Goal: Task Accomplishment & Management: Manage account settings

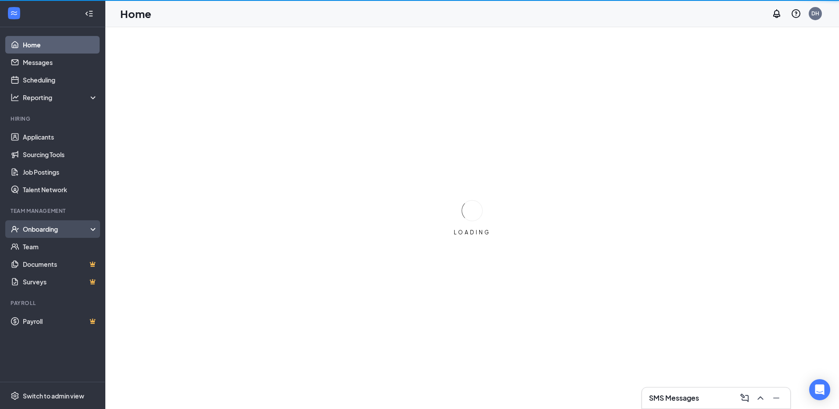
click at [56, 228] on div "Onboarding" at bounding box center [57, 229] width 68 height 9
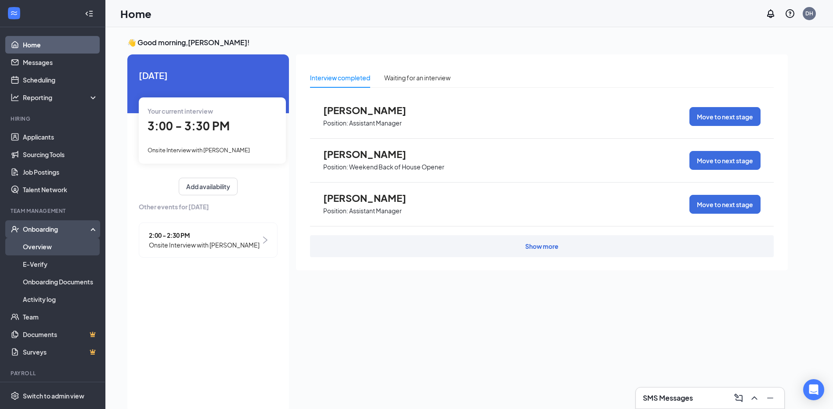
click at [52, 245] on link "Overview" at bounding box center [60, 247] width 75 height 18
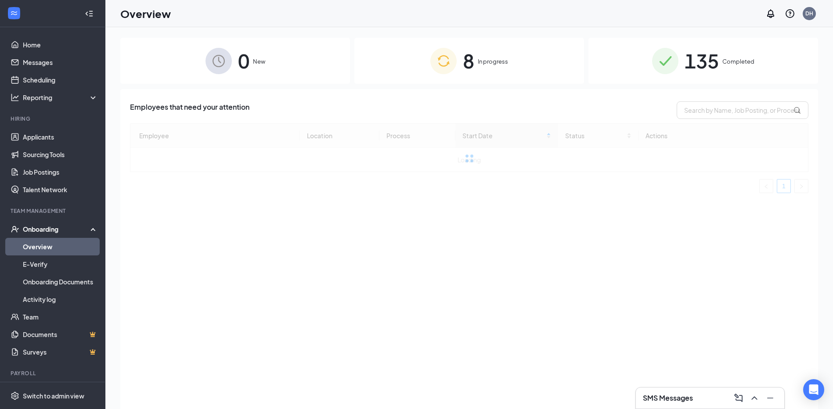
click at [477, 52] on div "8 In progress" at bounding box center [469, 61] width 230 height 46
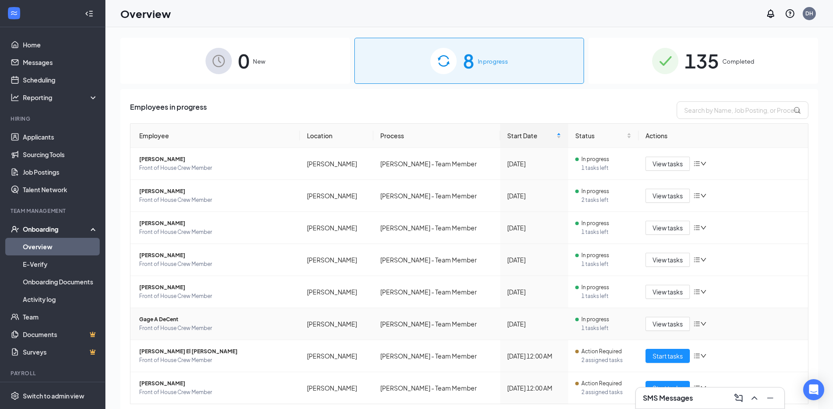
scroll to position [25, 0]
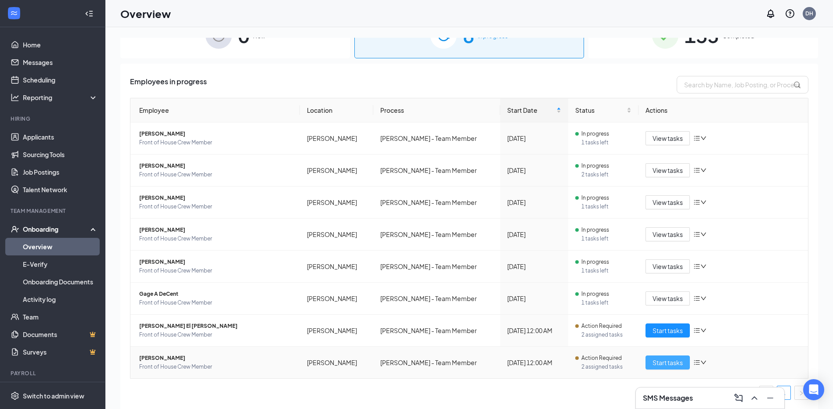
click at [645, 363] on button "Start tasks" at bounding box center [667, 363] width 44 height 14
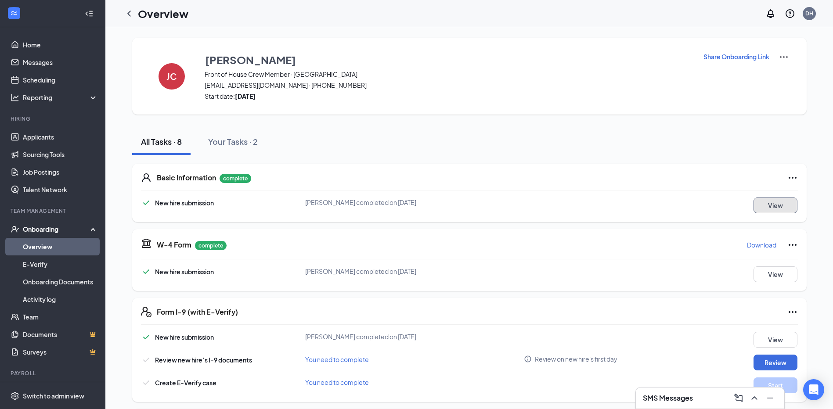
click at [776, 205] on button "View" at bounding box center [775, 206] width 44 height 16
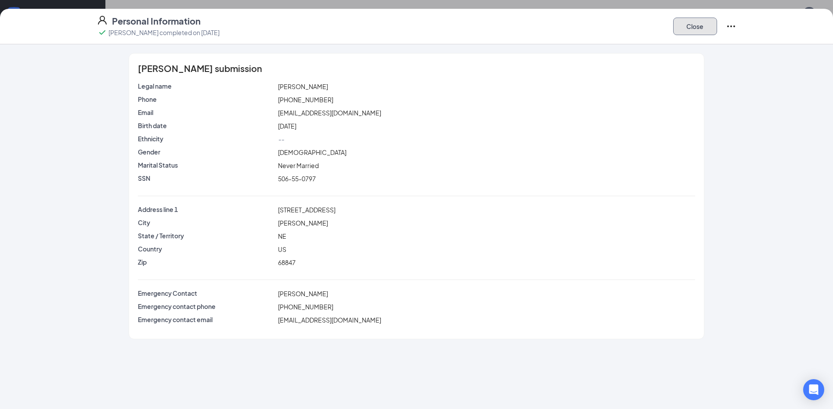
click at [695, 21] on button "Close" at bounding box center [695, 27] width 44 height 18
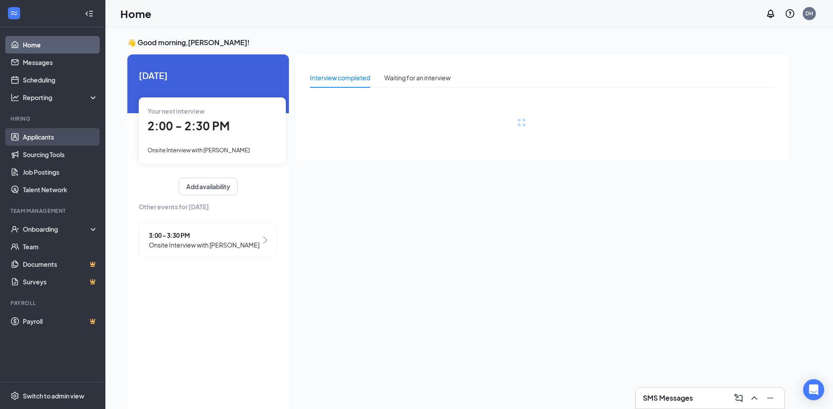
click at [47, 137] on link "Applicants" at bounding box center [60, 137] width 75 height 18
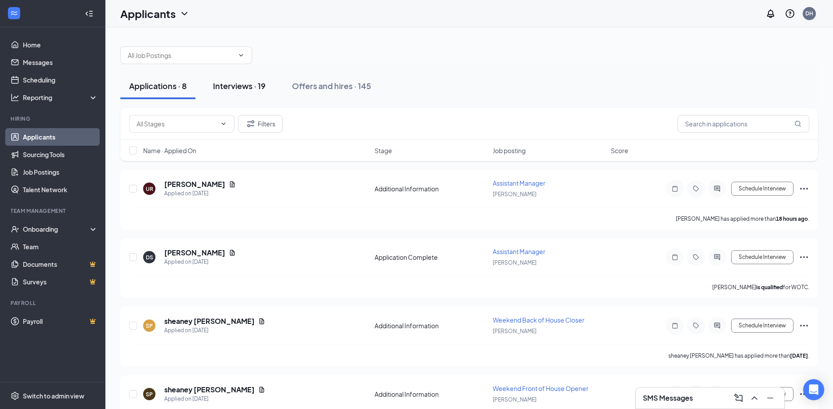
click at [248, 88] on div "Interviews · 19" at bounding box center [239, 85] width 53 height 11
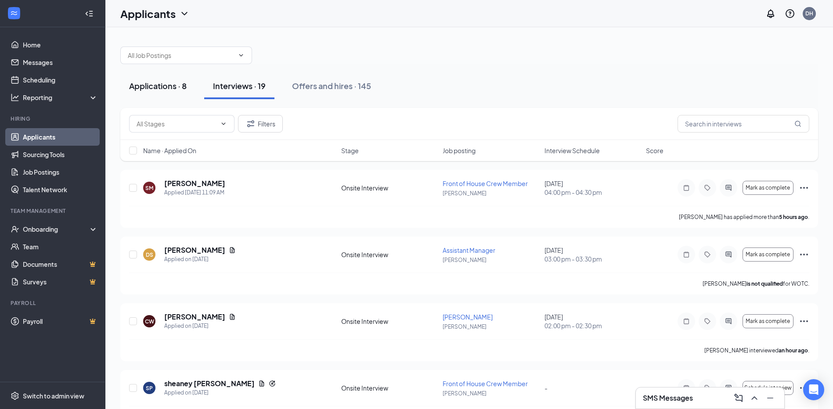
click at [159, 83] on div "Applications · 8" at bounding box center [158, 85] width 58 height 11
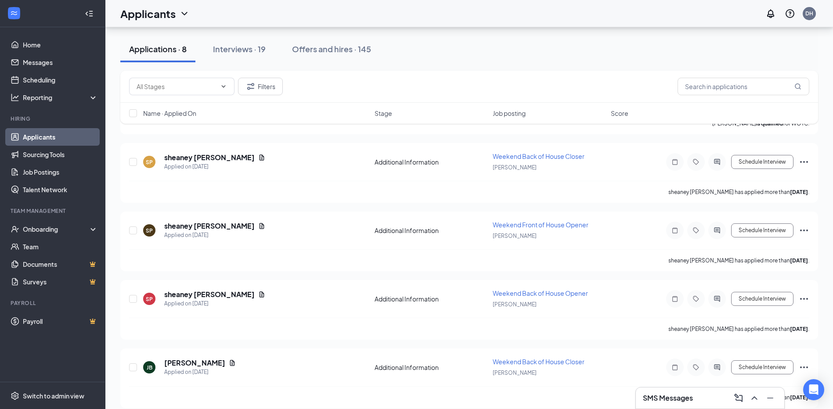
scroll to position [312, 0]
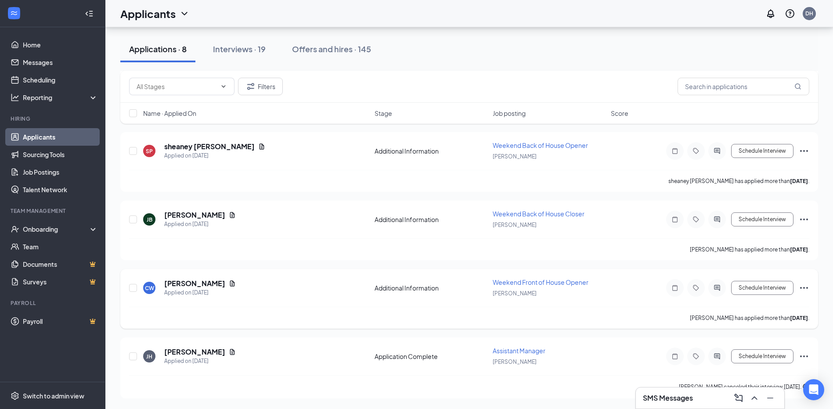
click at [805, 288] on icon "Ellipses" at bounding box center [804, 288] width 8 height 2
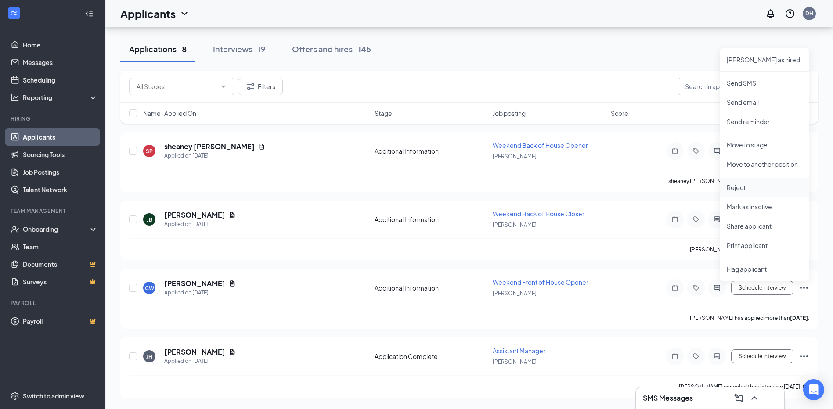
click at [735, 188] on p "Reject" at bounding box center [765, 187] width 76 height 9
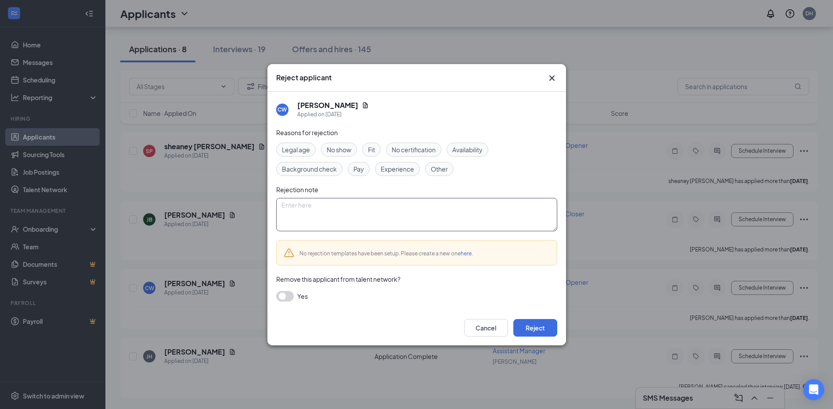
click at [366, 213] on textarea at bounding box center [416, 214] width 281 height 33
type textarea "Duplicate"
click at [438, 168] on span "Other" at bounding box center [439, 169] width 17 height 10
click at [539, 329] on button "Reject" at bounding box center [535, 328] width 44 height 18
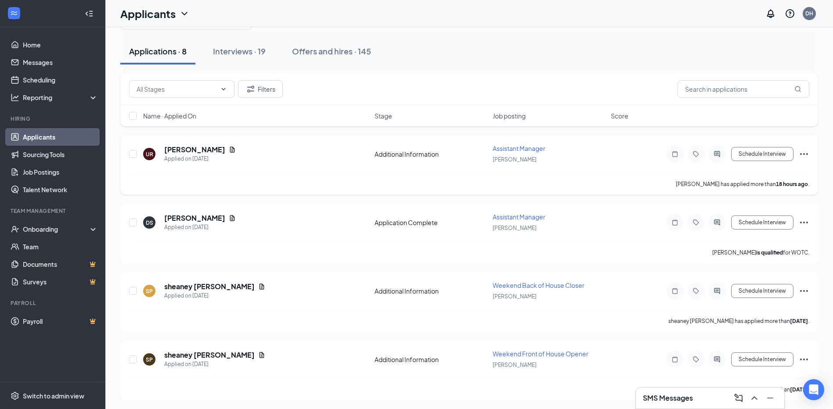
scroll to position [0, 0]
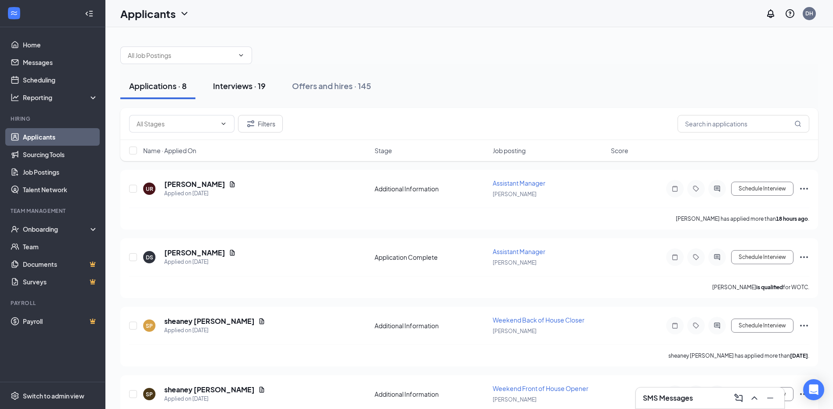
click at [227, 82] on div "Interviews · 19" at bounding box center [239, 85] width 53 height 11
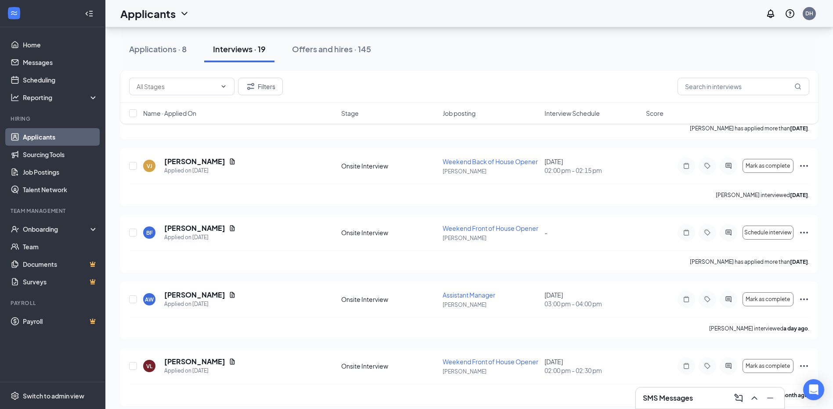
scroll to position [1030, 0]
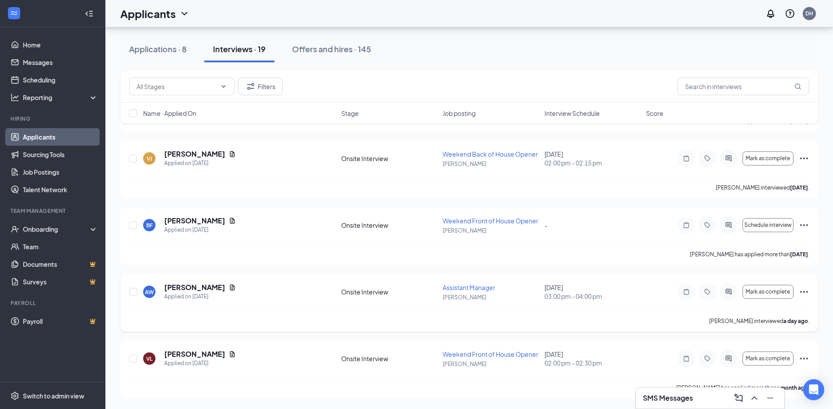
click at [805, 292] on icon "Ellipses" at bounding box center [804, 292] width 11 height 11
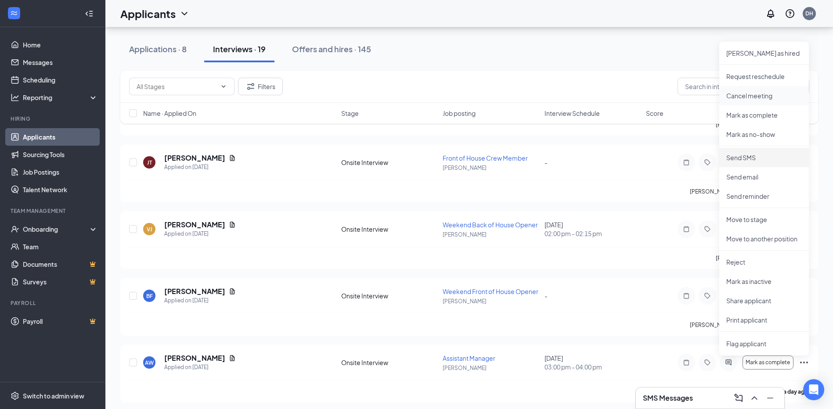
scroll to position [943, 0]
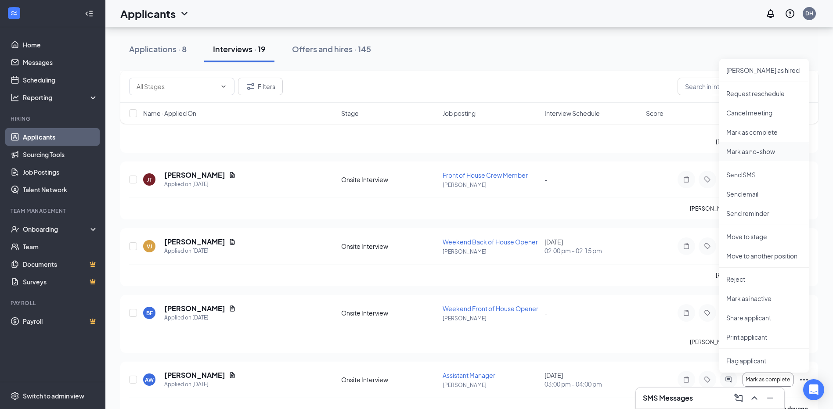
click at [752, 150] on p "Mark as no-show" at bounding box center [764, 151] width 76 height 9
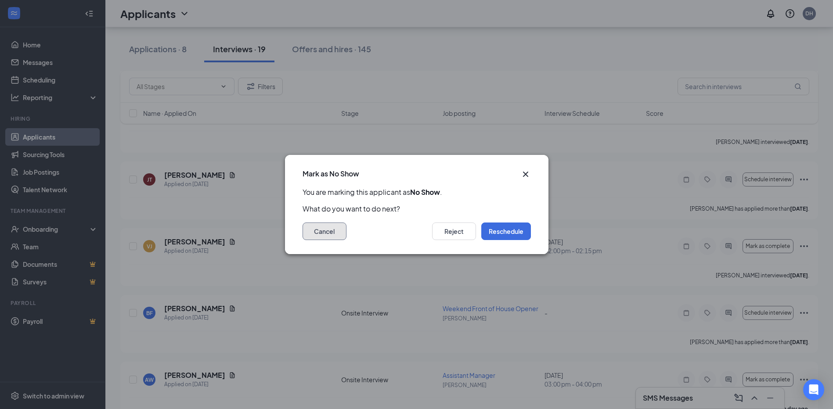
click at [326, 236] on button "Cancel" at bounding box center [324, 232] width 44 height 18
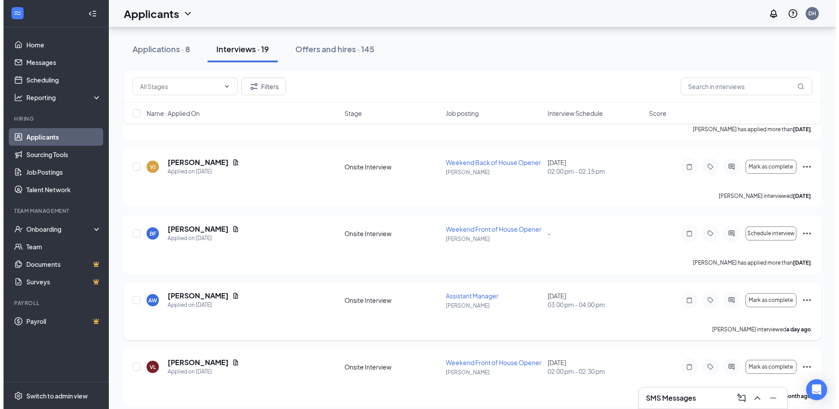
scroll to position [1030, 0]
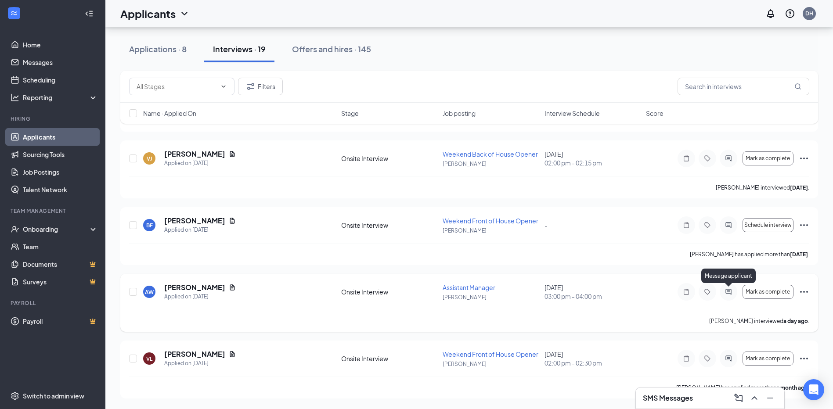
click at [724, 289] on icon "ActiveChat" at bounding box center [728, 291] width 11 height 7
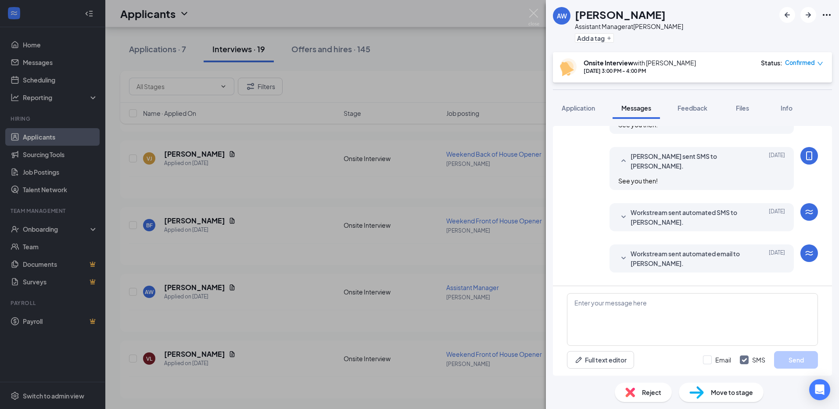
scroll to position [145, 0]
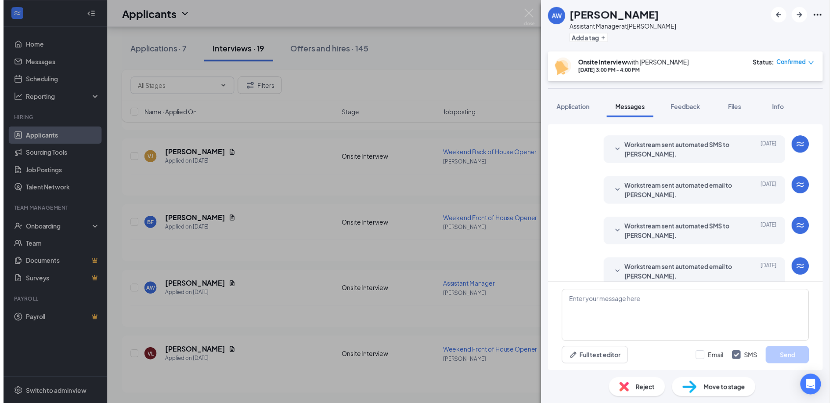
scroll to position [254, 0]
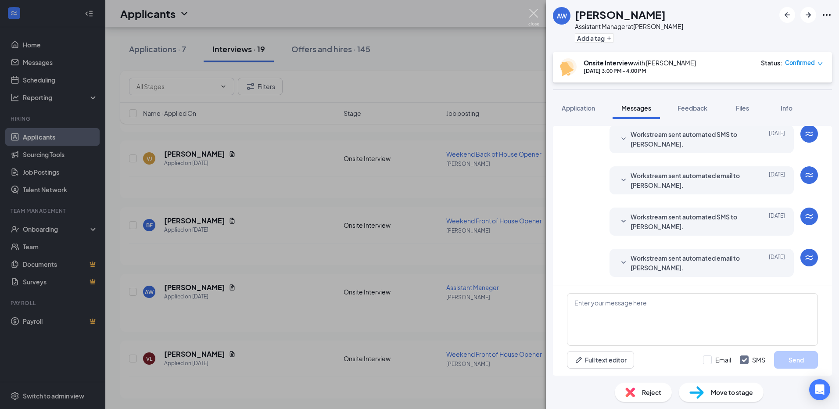
click at [530, 9] on img at bounding box center [534, 17] width 11 height 17
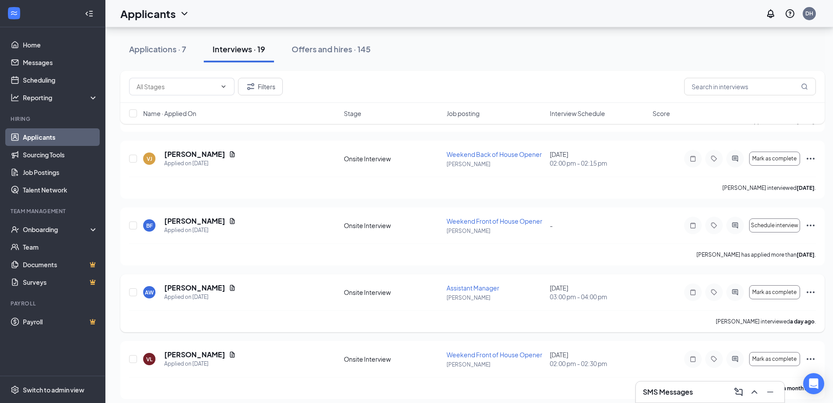
click at [811, 289] on icon "Ellipses" at bounding box center [810, 292] width 11 height 11
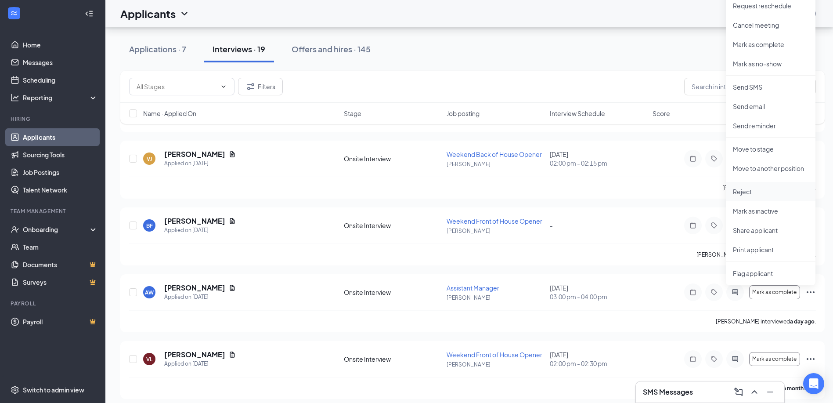
click at [748, 193] on p "Reject" at bounding box center [771, 191] width 76 height 9
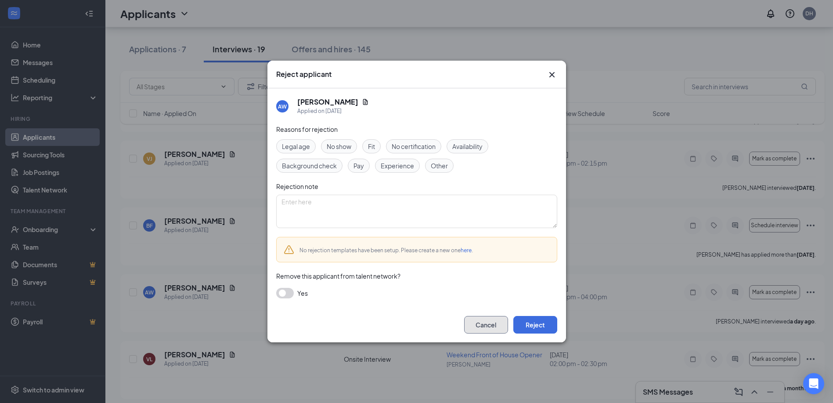
click at [483, 324] on button "Cancel" at bounding box center [486, 325] width 44 height 18
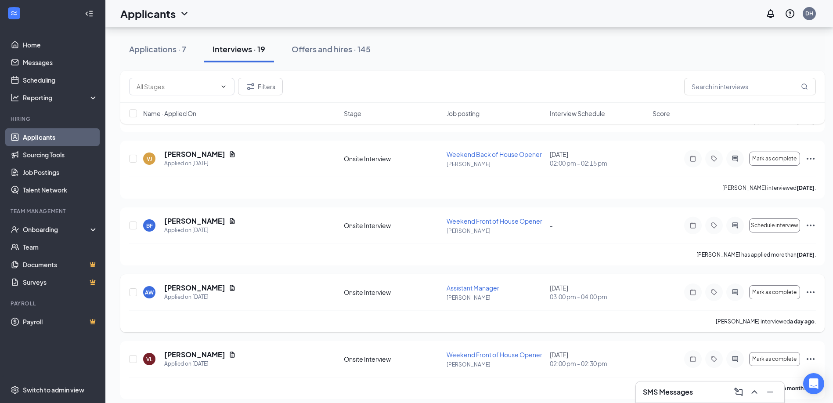
click at [808, 291] on icon "Ellipses" at bounding box center [810, 292] width 11 height 11
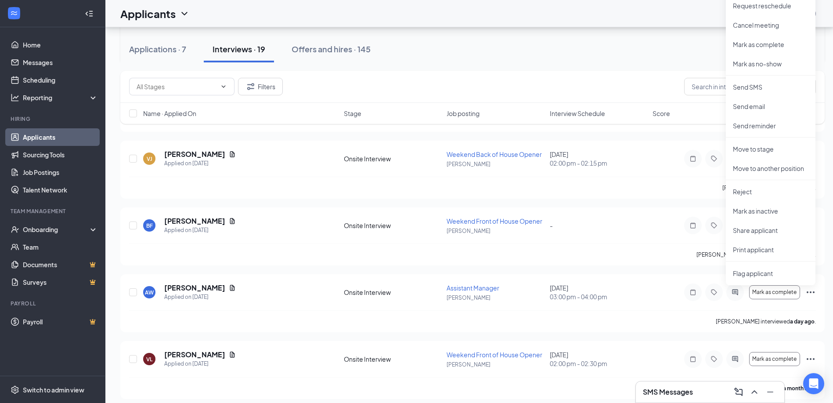
scroll to position [1037, 0]
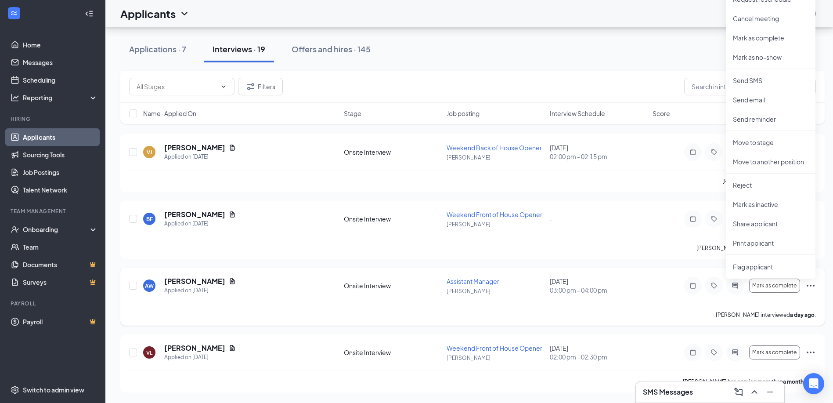
click at [812, 285] on icon "Ellipses" at bounding box center [810, 285] width 11 height 11
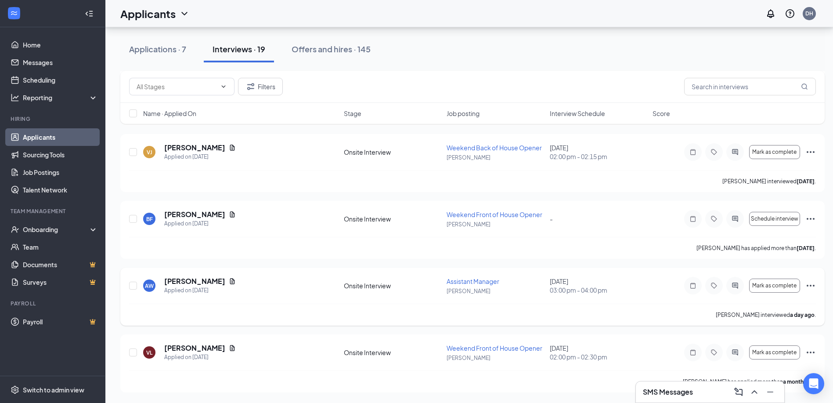
click at [812, 285] on icon "Ellipses" at bounding box center [810, 285] width 11 height 11
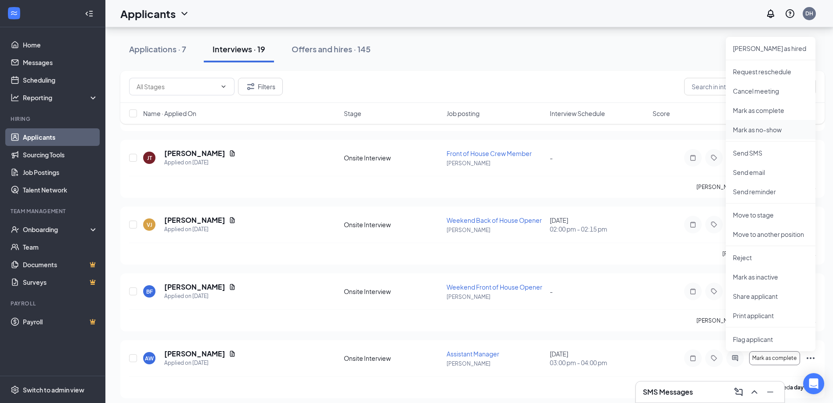
scroll to position [949, 0]
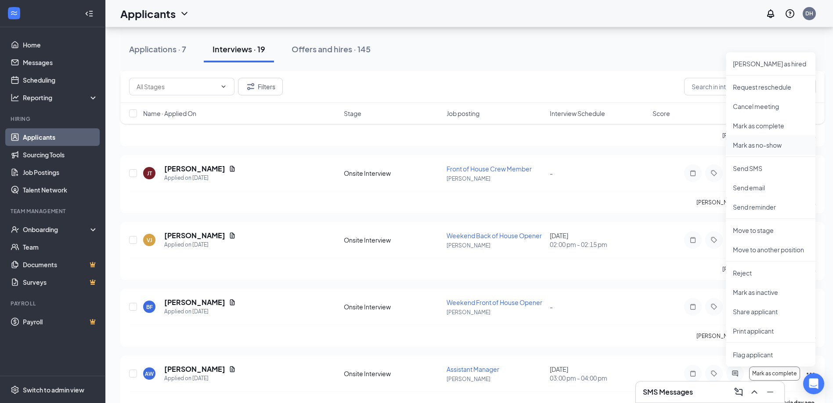
click at [760, 141] on p "Mark as no-show" at bounding box center [771, 144] width 76 height 9
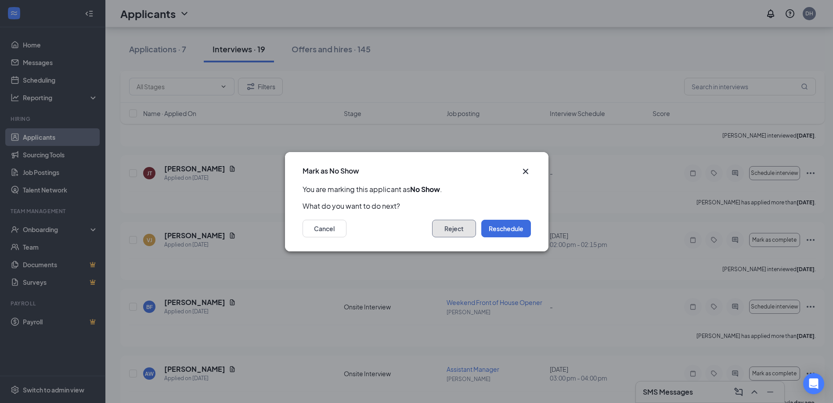
click at [453, 227] on button "Reject" at bounding box center [454, 228] width 44 height 18
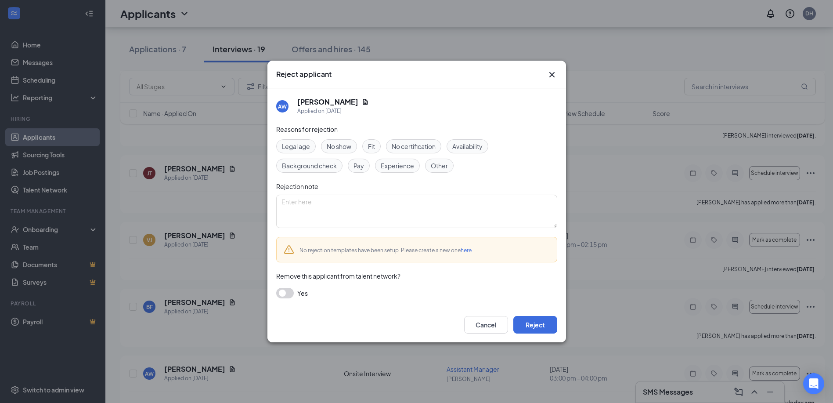
click at [343, 147] on span "No show" at bounding box center [339, 146] width 25 height 10
click at [288, 291] on button "button" at bounding box center [285, 293] width 18 height 11
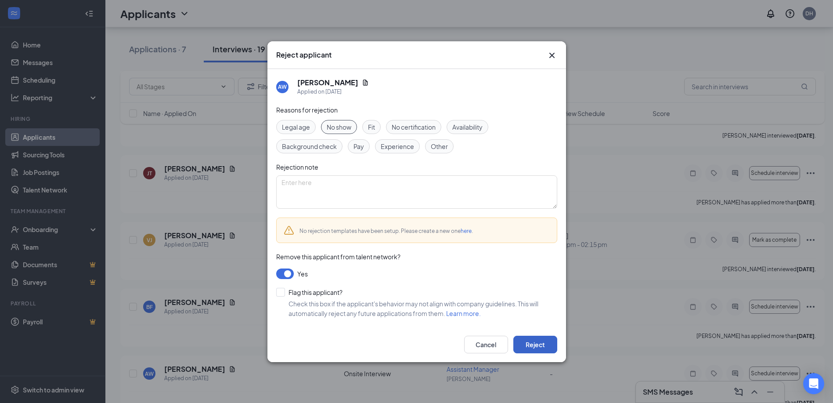
click at [536, 345] on button "Reject" at bounding box center [535, 344] width 44 height 18
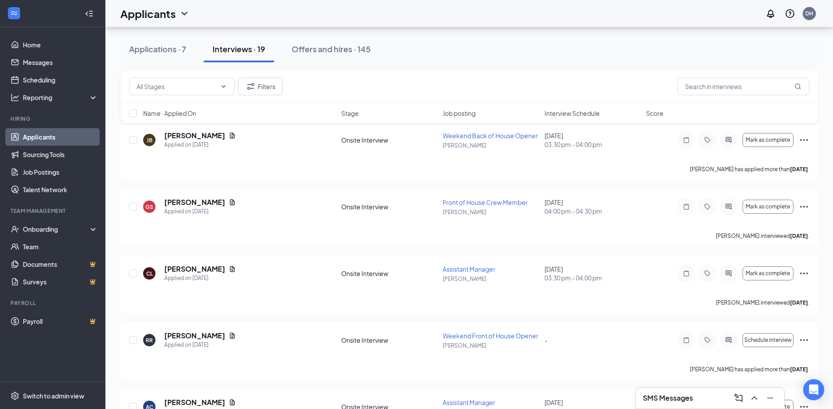
scroll to position [571, 0]
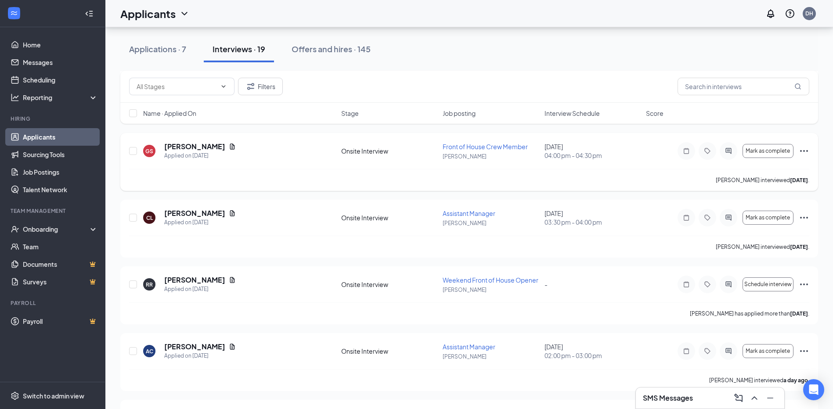
click at [234, 151] on div "GS [PERSON_NAME] Applied on [DATE]" at bounding box center [239, 151] width 193 height 18
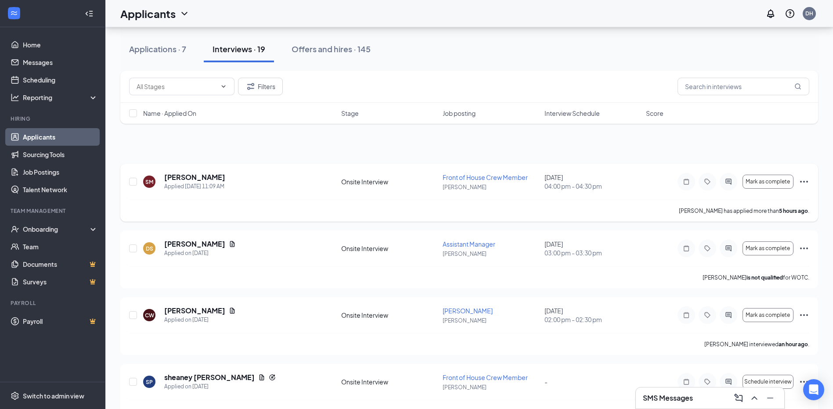
scroll to position [0, 0]
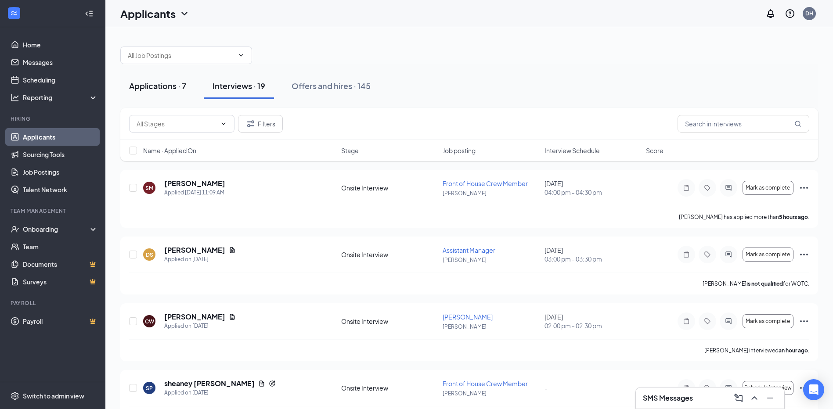
click at [162, 84] on div "Applications · 7" at bounding box center [157, 85] width 57 height 11
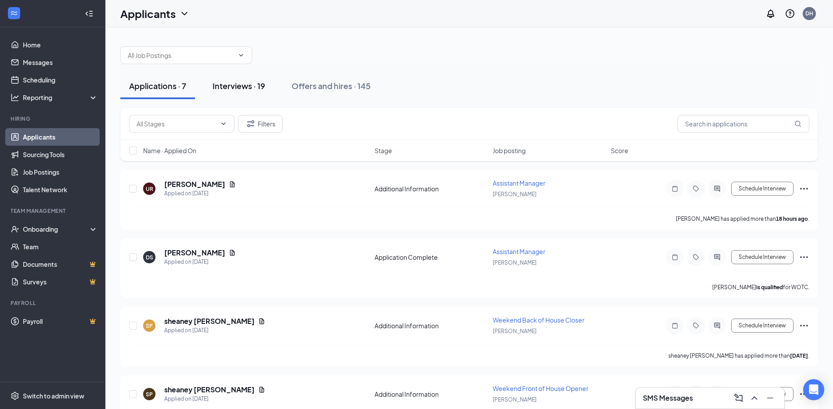
click at [247, 85] on div "Interviews · 19" at bounding box center [238, 85] width 53 height 11
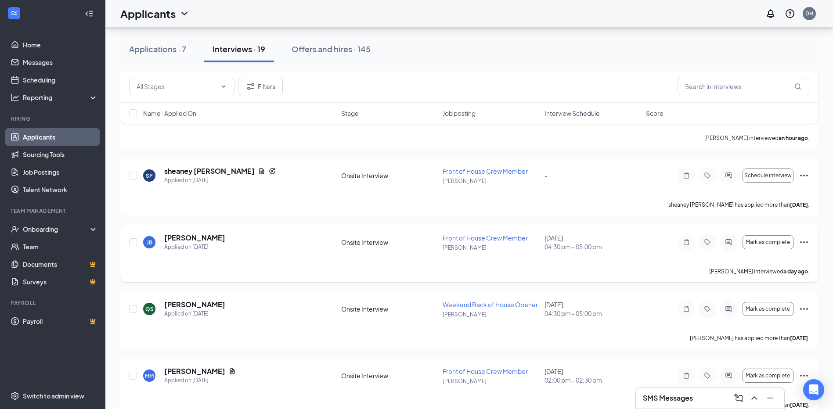
scroll to position [219, 0]
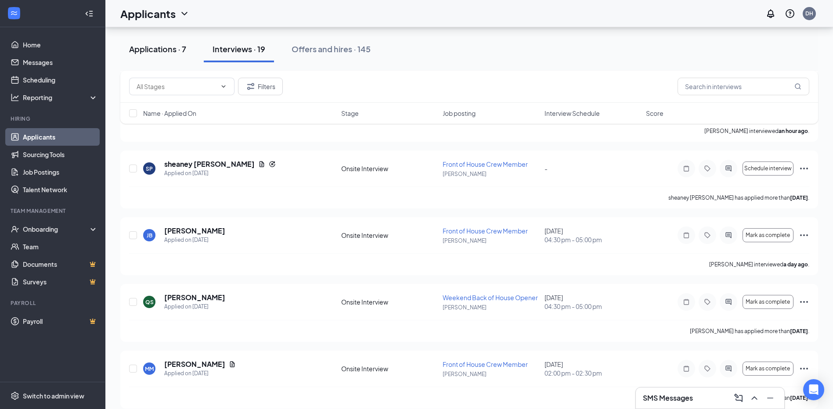
click at [142, 49] on div "Applications · 7" at bounding box center [157, 48] width 57 height 11
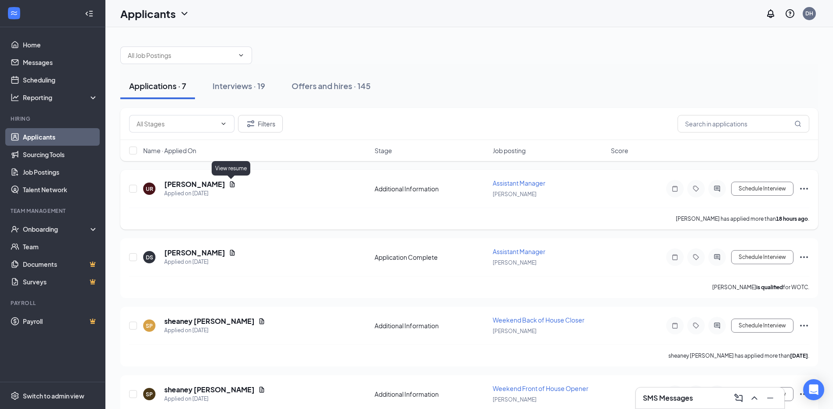
click at [231, 183] on icon "Document" at bounding box center [232, 184] width 7 height 7
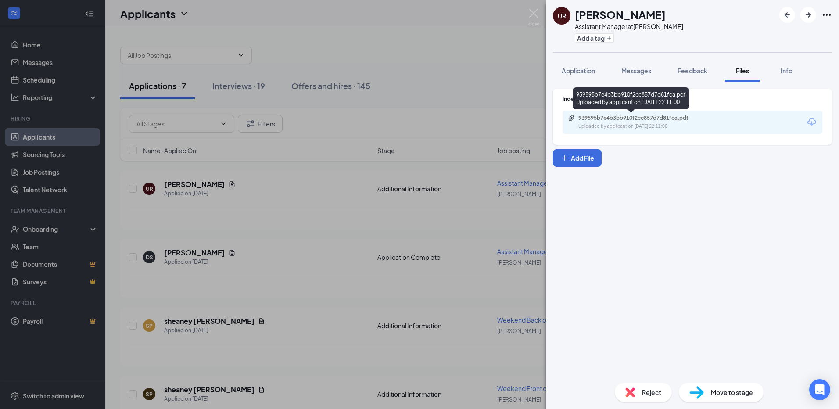
click at [657, 124] on div "Uploaded by applicant on [DATE] 22:11:00" at bounding box center [645, 126] width 132 height 7
click at [535, 13] on img at bounding box center [534, 17] width 11 height 17
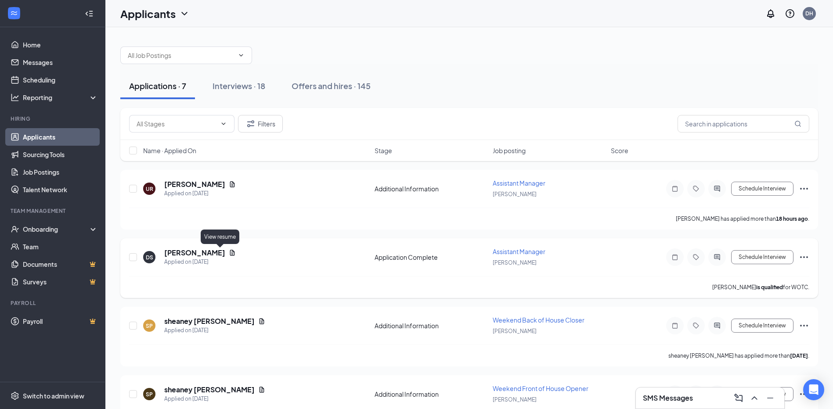
click at [229, 253] on icon "Document" at bounding box center [232, 252] width 7 height 7
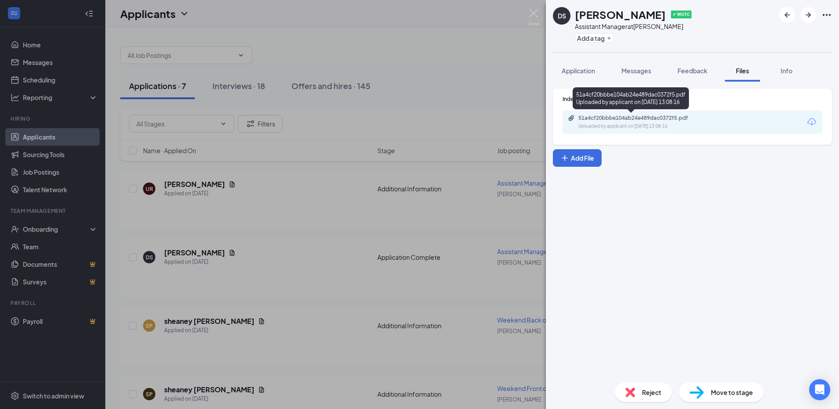
click at [646, 117] on div "51a4cf20bbbe104ab24e489dac0372f5.pdf" at bounding box center [640, 118] width 123 height 7
drag, startPoint x: 420, startPoint y: 56, endPoint x: 425, endPoint y: 55, distance: 4.9
click at [421, 56] on div "DS [PERSON_NAME] ✔ WOTC Assistant Manager at [GEOGRAPHIC_DATA] Add a tag Applic…" at bounding box center [419, 204] width 839 height 409
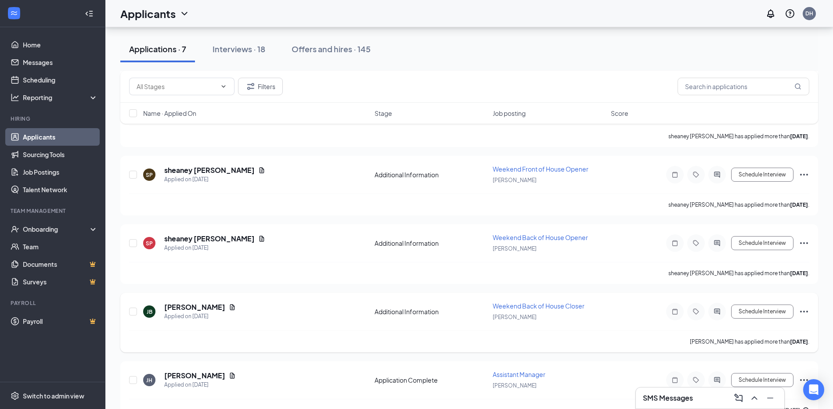
scroll to position [176, 0]
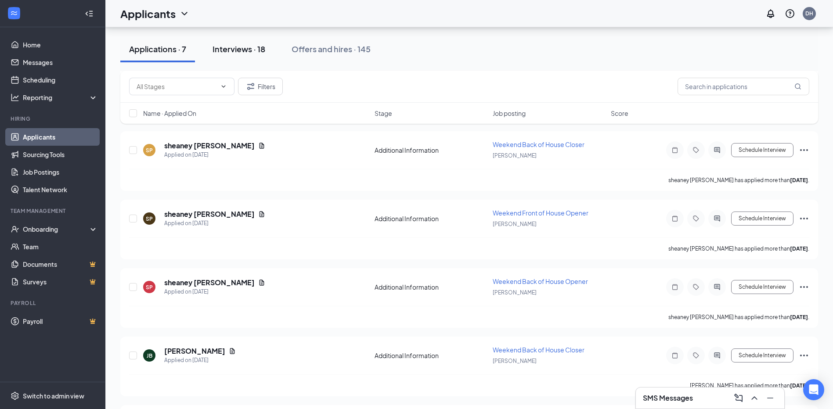
click at [219, 50] on div "Interviews · 18" at bounding box center [238, 48] width 53 height 11
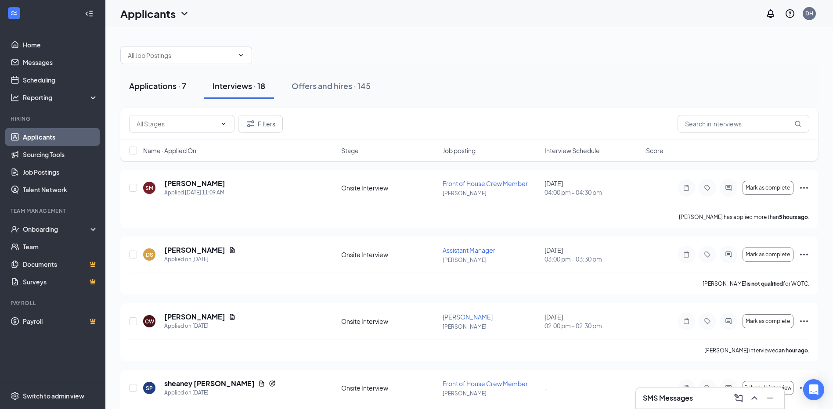
click at [172, 83] on div "Applications · 7" at bounding box center [157, 85] width 57 height 11
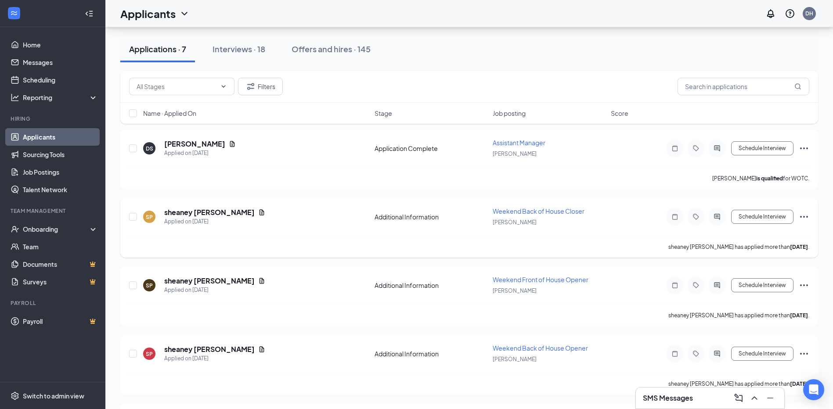
scroll to position [132, 0]
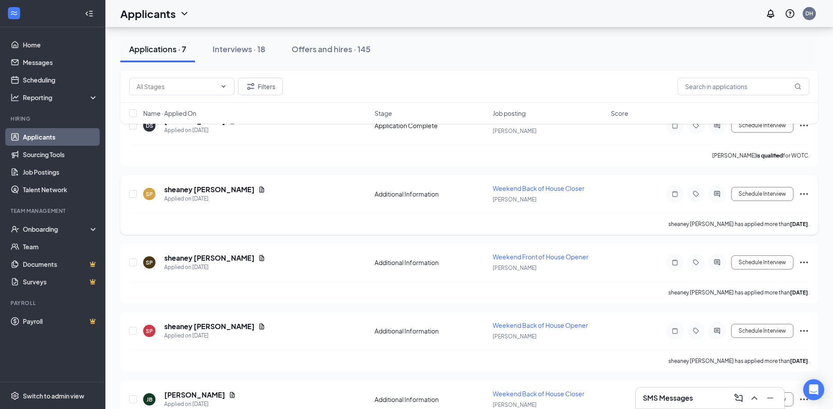
click at [805, 193] on icon "Ellipses" at bounding box center [804, 194] width 11 height 11
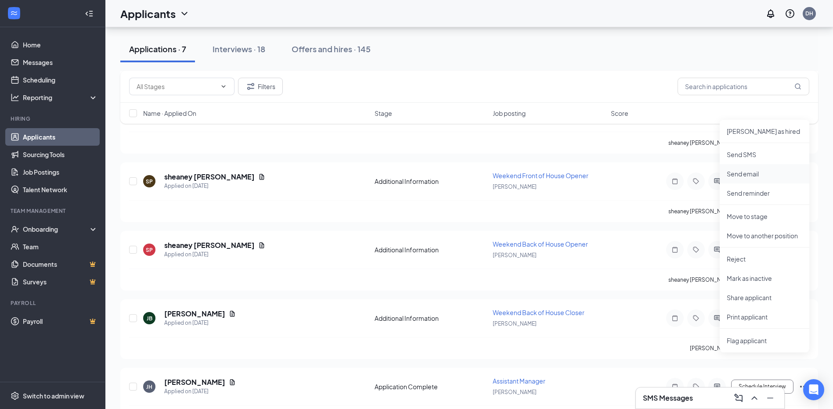
scroll to position [219, 0]
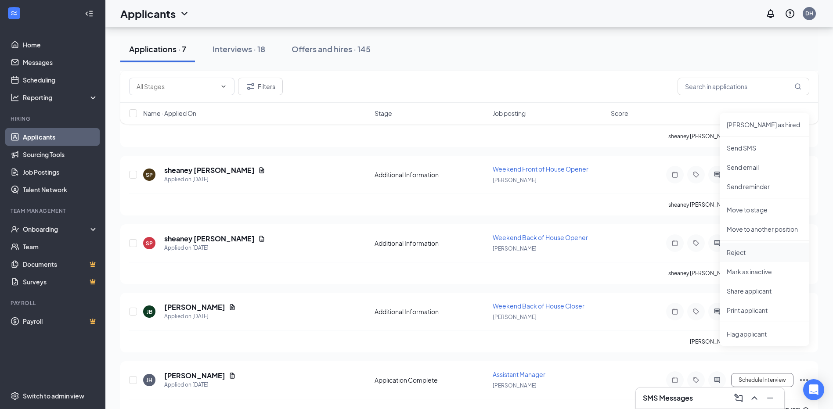
click at [740, 252] on p "Reject" at bounding box center [765, 252] width 76 height 9
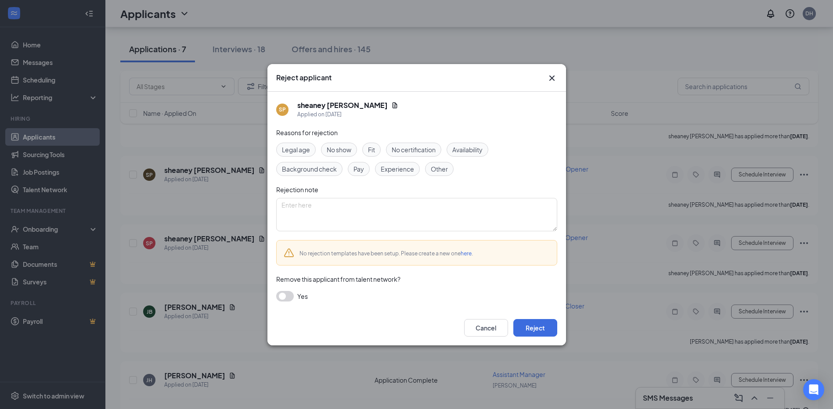
click at [445, 171] on span "Other" at bounding box center [439, 169] width 17 height 10
click at [394, 222] on textarea at bounding box center [416, 214] width 281 height 33
type textarea "duplicate"
click at [525, 324] on button "Reject" at bounding box center [535, 328] width 44 height 18
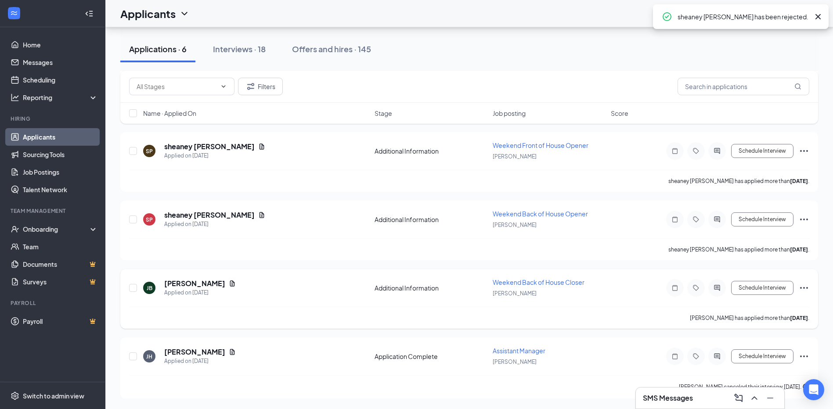
scroll to position [175, 0]
click at [804, 150] on icon "Ellipses" at bounding box center [804, 151] width 11 height 11
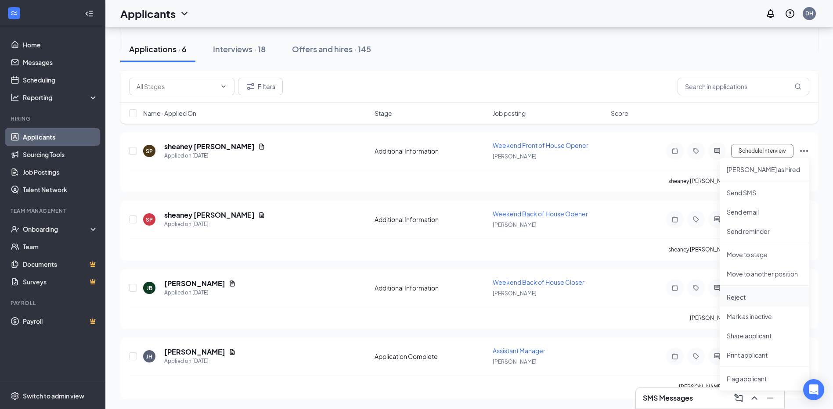
click at [741, 297] on p "Reject" at bounding box center [765, 297] width 76 height 9
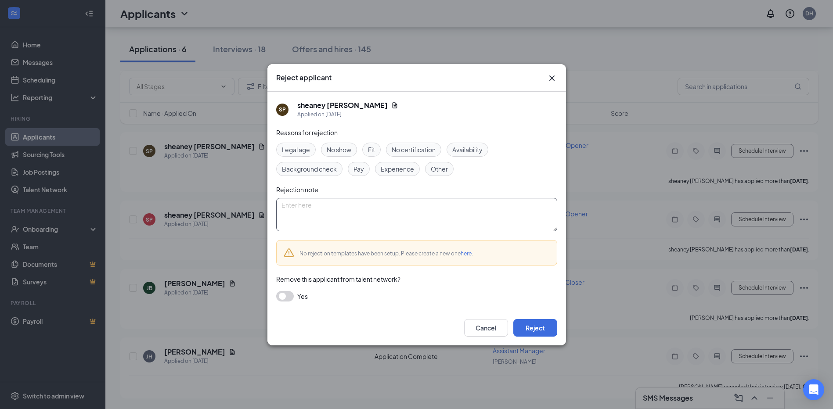
click at [382, 213] on textarea at bounding box center [416, 214] width 281 height 33
type textarea "duplicate"
click at [435, 167] on span "Other" at bounding box center [439, 169] width 17 height 10
click at [534, 329] on button "Reject" at bounding box center [535, 328] width 44 height 18
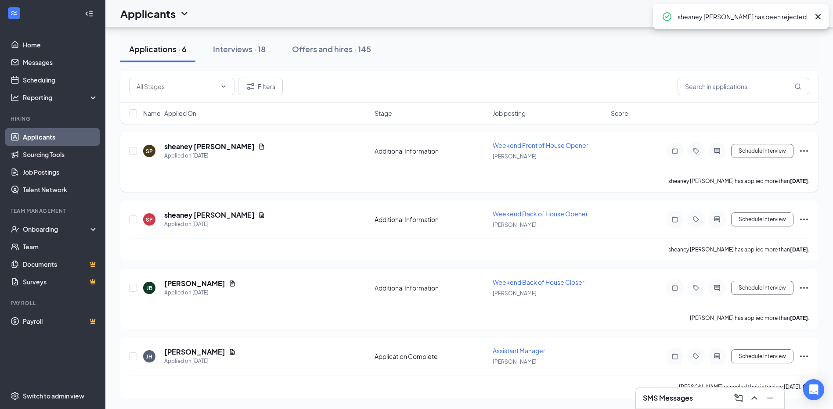
scroll to position [106, 0]
click at [803, 219] on icon "Ellipses" at bounding box center [804, 219] width 11 height 11
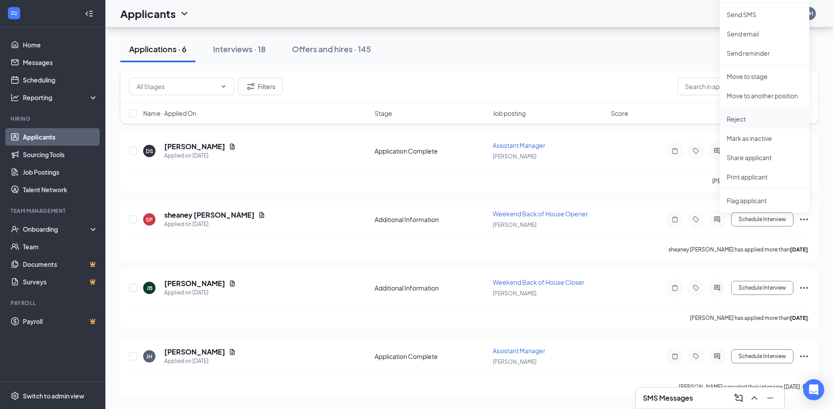
click at [731, 117] on p "Reject" at bounding box center [765, 119] width 76 height 9
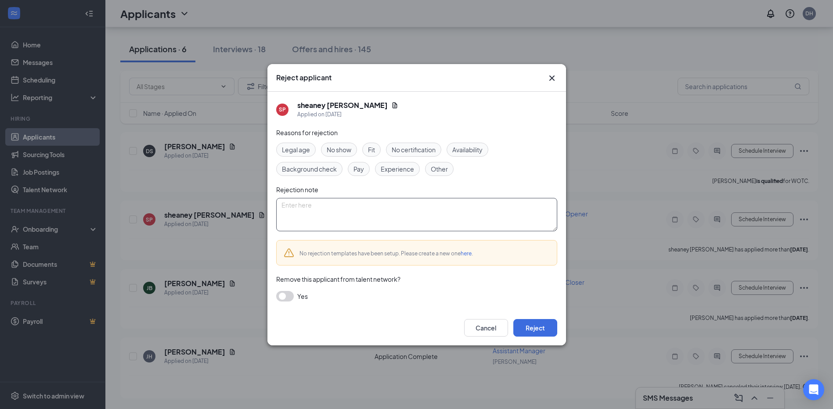
click at [371, 207] on textarea at bounding box center [416, 214] width 281 height 33
type textarea "duplicate"
click at [439, 168] on span "Other" at bounding box center [439, 169] width 17 height 10
click at [533, 333] on button "Reject" at bounding box center [535, 328] width 44 height 18
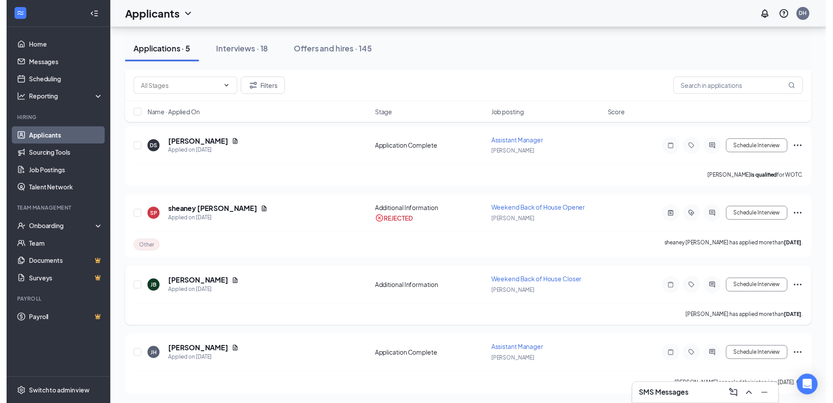
scroll to position [111, 0]
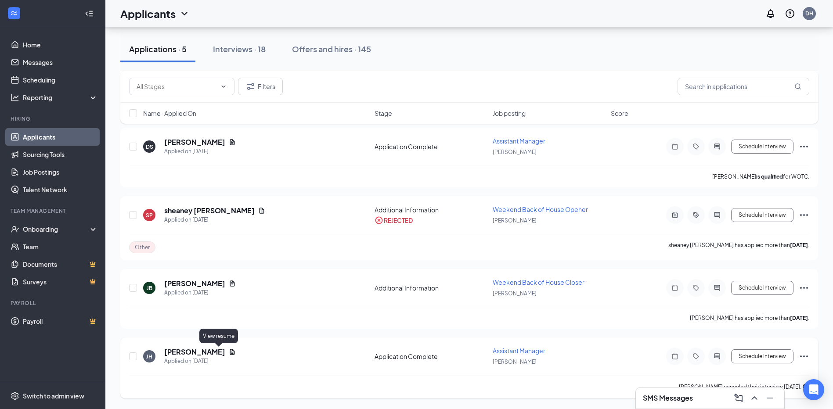
click at [229, 353] on icon "Document" at bounding box center [232, 352] width 7 height 7
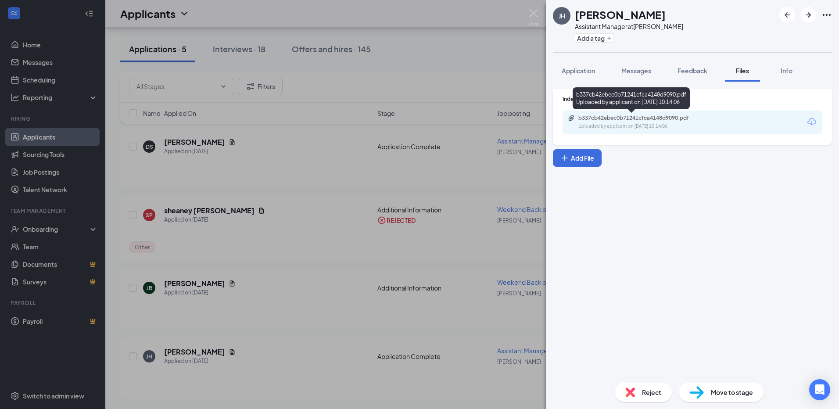
click at [631, 123] on div "Uploaded by applicant on [DATE] 10:14:06" at bounding box center [645, 126] width 132 height 7
click at [534, 10] on img at bounding box center [534, 17] width 11 height 17
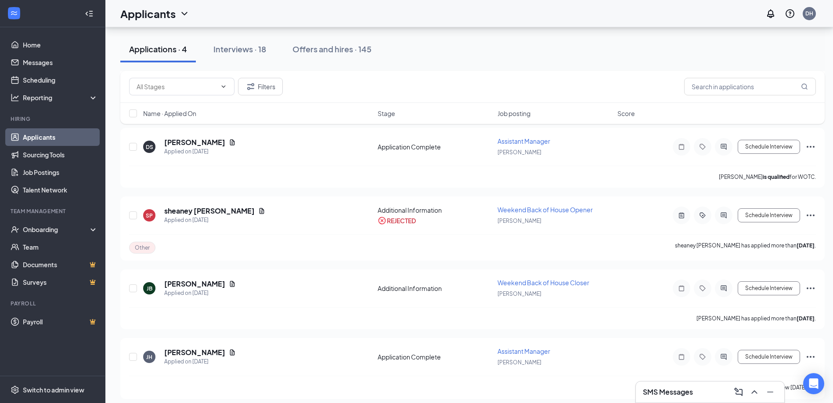
scroll to position [44, 0]
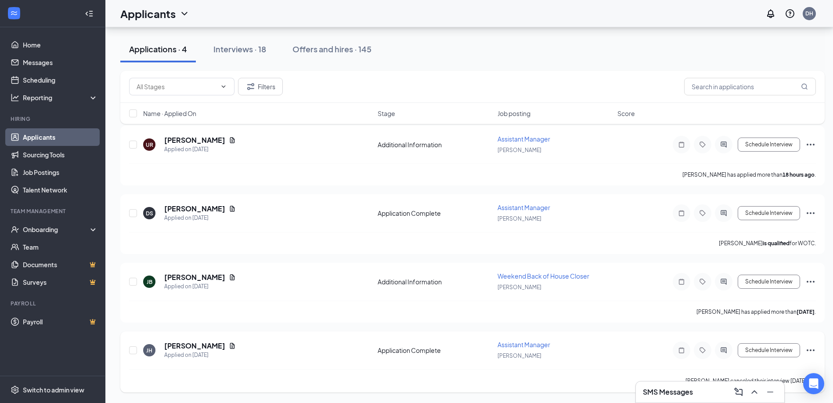
click at [810, 352] on icon "Ellipses" at bounding box center [810, 350] width 11 height 11
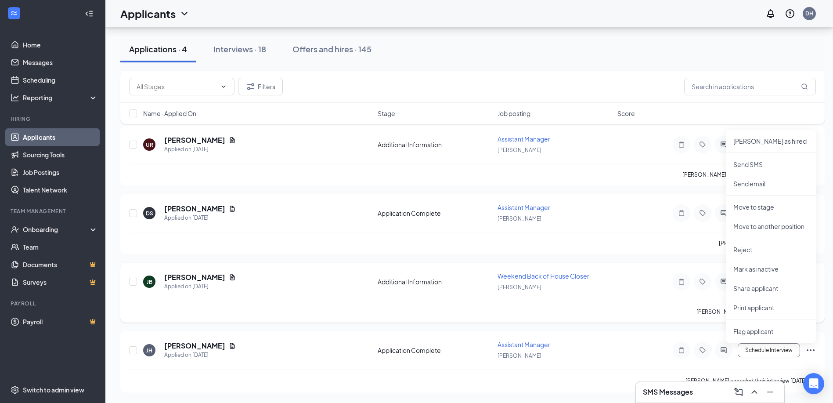
click at [612, 315] on div "[PERSON_NAME] has applied more than [DATE] ." at bounding box center [472, 311] width 687 height 22
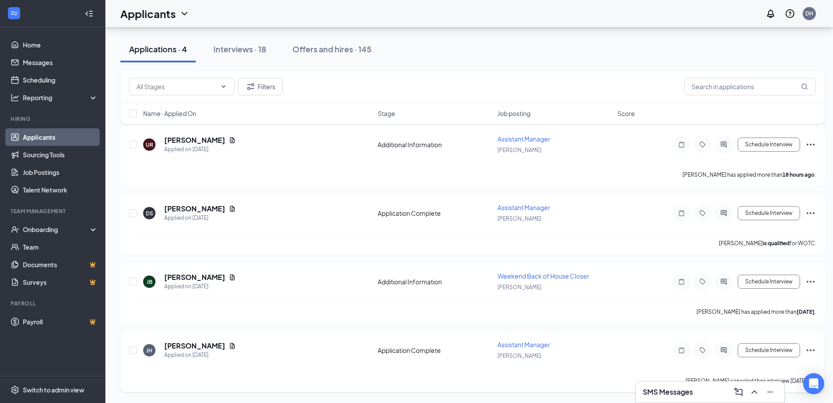
click at [810, 348] on icon "Ellipses" at bounding box center [810, 350] width 11 height 11
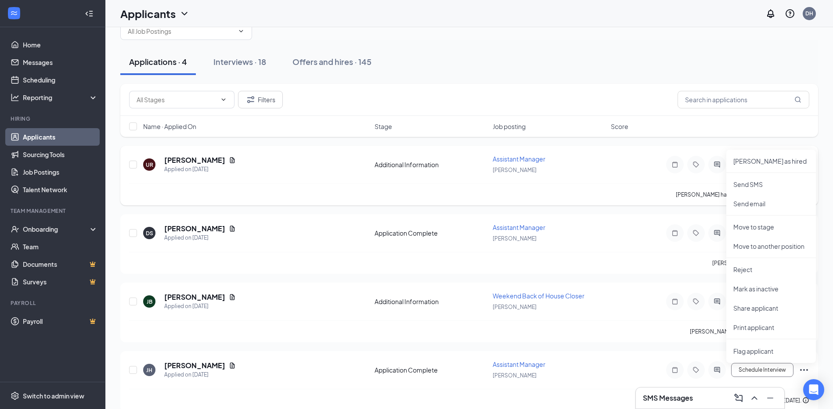
scroll to position [38, 0]
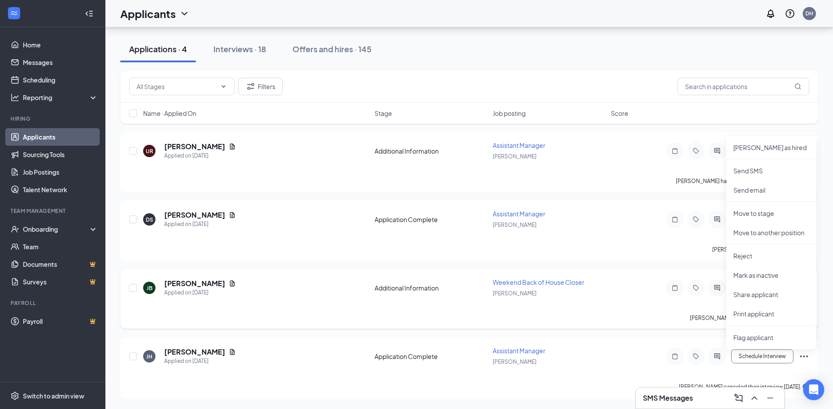
click at [617, 270] on div "[PERSON_NAME] [PERSON_NAME] Applied on [DATE] Additional Information Weekend Ba…" at bounding box center [469, 299] width 698 height 60
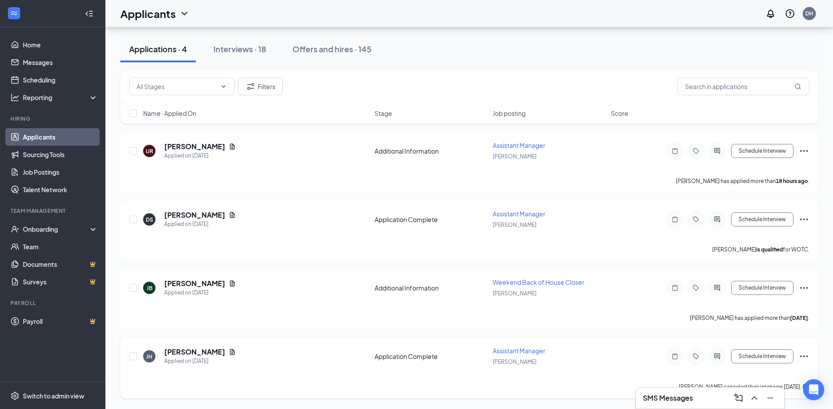
click at [808, 355] on icon "Ellipses" at bounding box center [804, 356] width 11 height 11
click at [622, 334] on div "UR [PERSON_NAME] Applied on [DATE] Additional Information Assistant Manager [PE…" at bounding box center [469, 265] width 698 height 266
click at [249, 48] on div "Interviews · 18" at bounding box center [239, 48] width 53 height 11
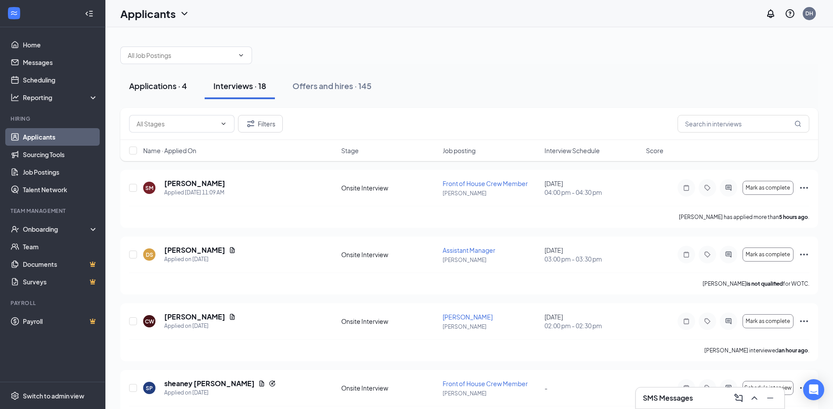
click at [168, 86] on div "Applications · 4" at bounding box center [158, 85] width 58 height 11
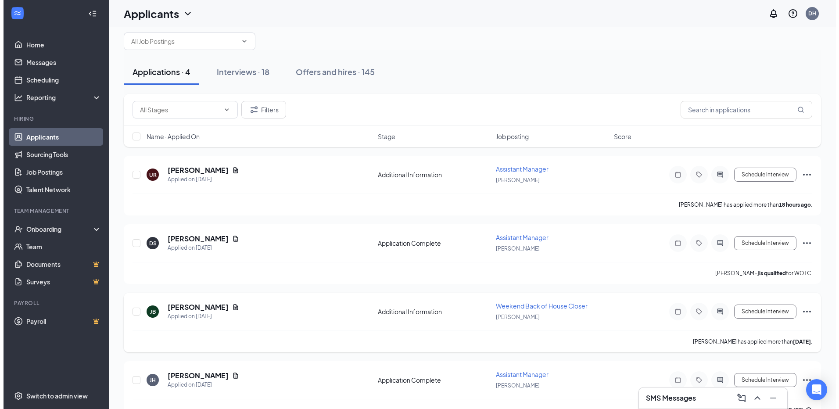
scroll to position [38, 0]
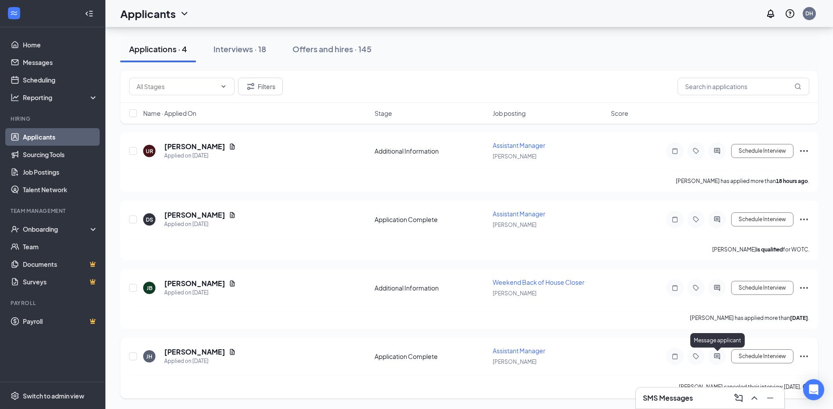
click at [717, 355] on icon "ActiveChat" at bounding box center [717, 356] width 11 height 7
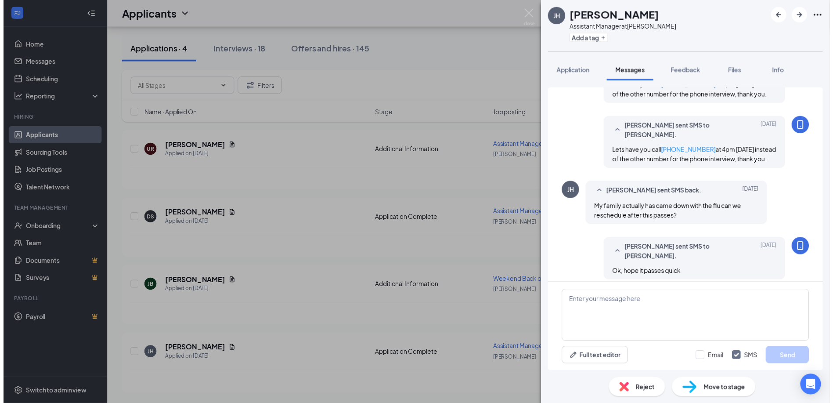
scroll to position [404, 0]
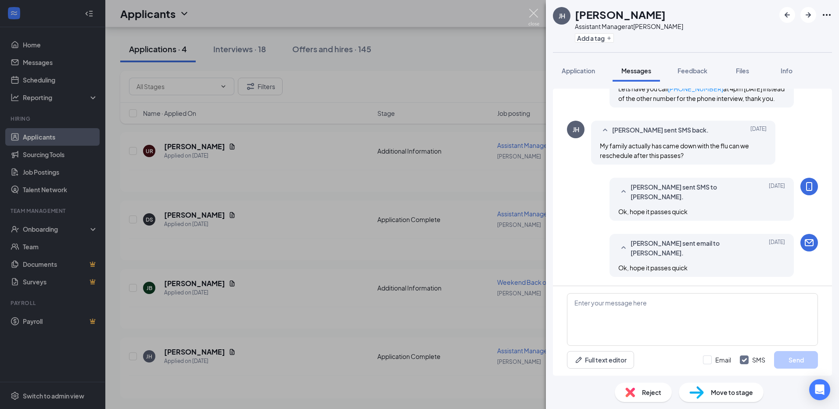
click at [534, 9] on img at bounding box center [534, 17] width 11 height 17
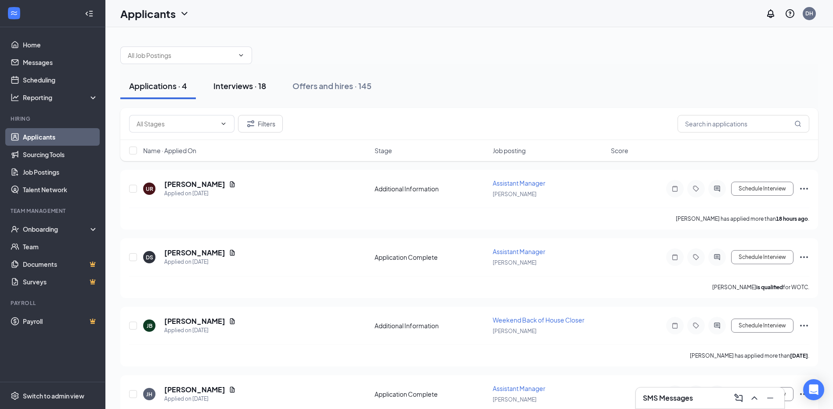
click at [237, 84] on div "Interviews · 18" at bounding box center [239, 85] width 53 height 11
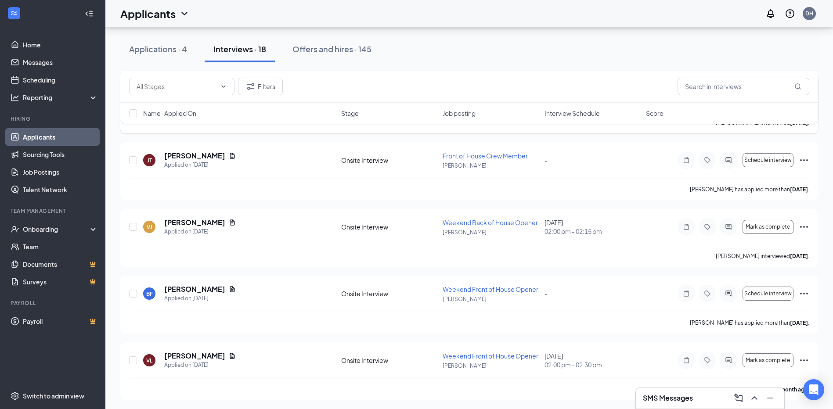
scroll to position [964, 0]
